Goal: Task Accomplishment & Management: Complete application form

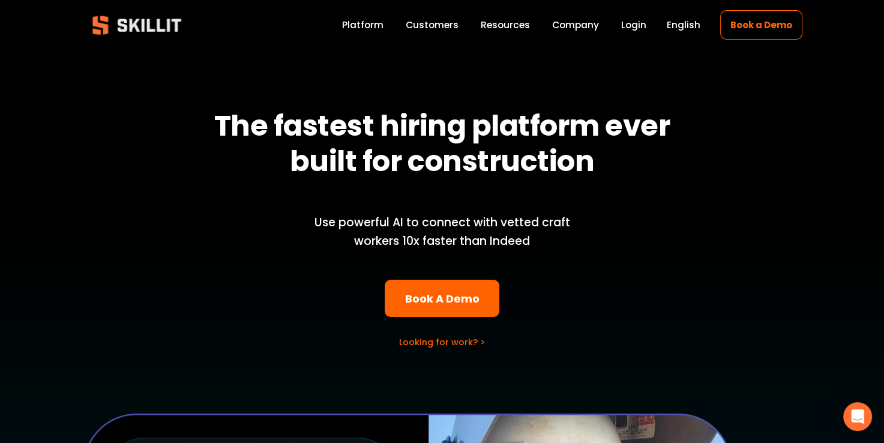
click at [638, 23] on link "Login" at bounding box center [633, 25] width 25 height 16
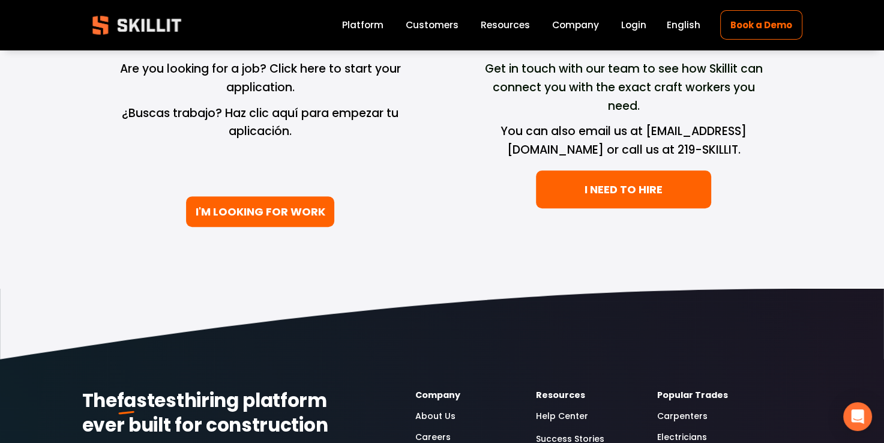
scroll to position [420, 0]
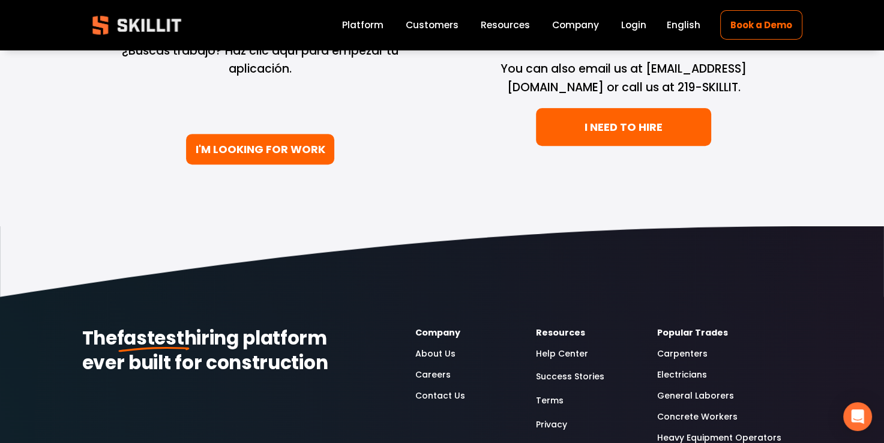
click at [279, 152] on link "I'M LOOKING FOR WORK" at bounding box center [260, 149] width 148 height 31
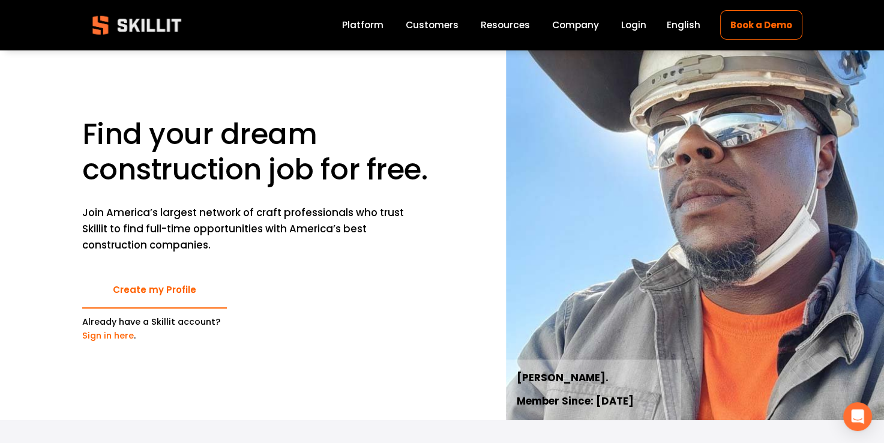
click at [211, 292] on link "Create my Profile" at bounding box center [154, 290] width 145 height 38
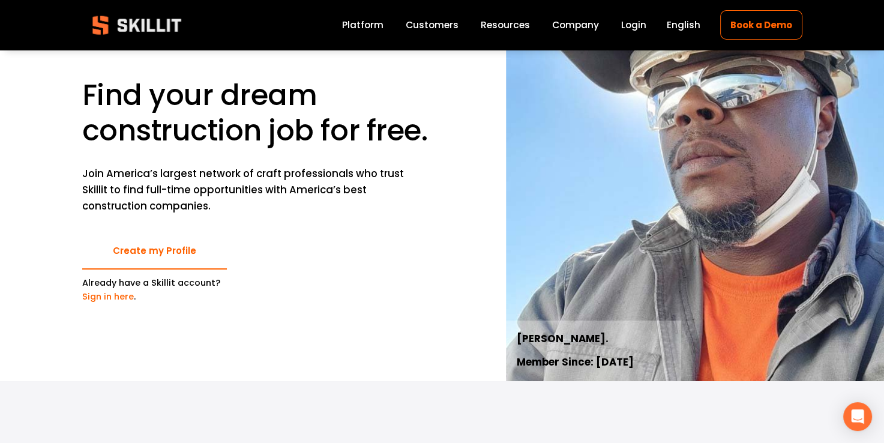
scroll to position [120, 0]
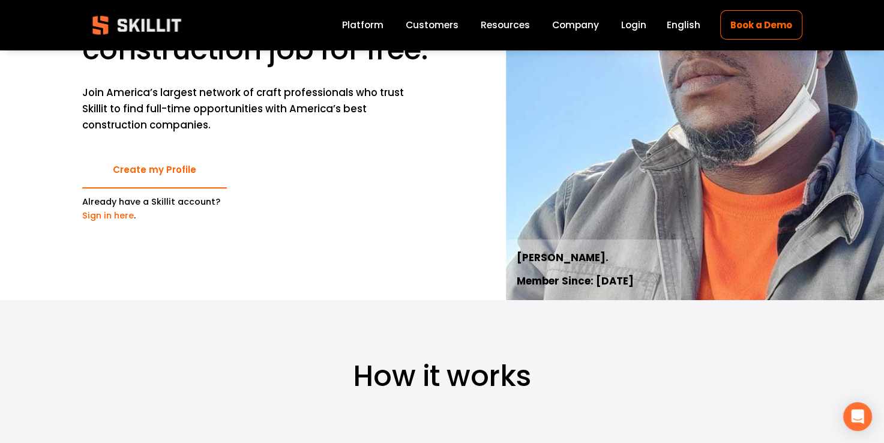
click at [124, 220] on link "Sign in here" at bounding box center [108, 215] width 52 height 12
